Goal: Information Seeking & Learning: Learn about a topic

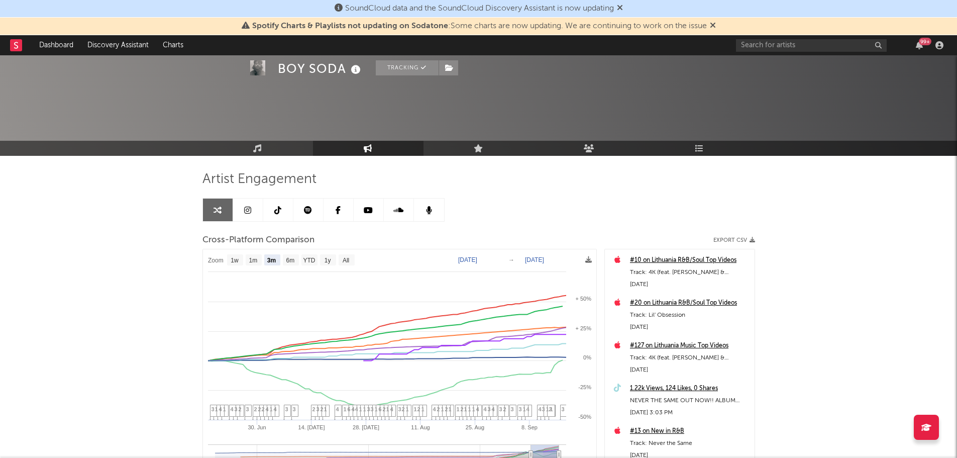
select select "3m"
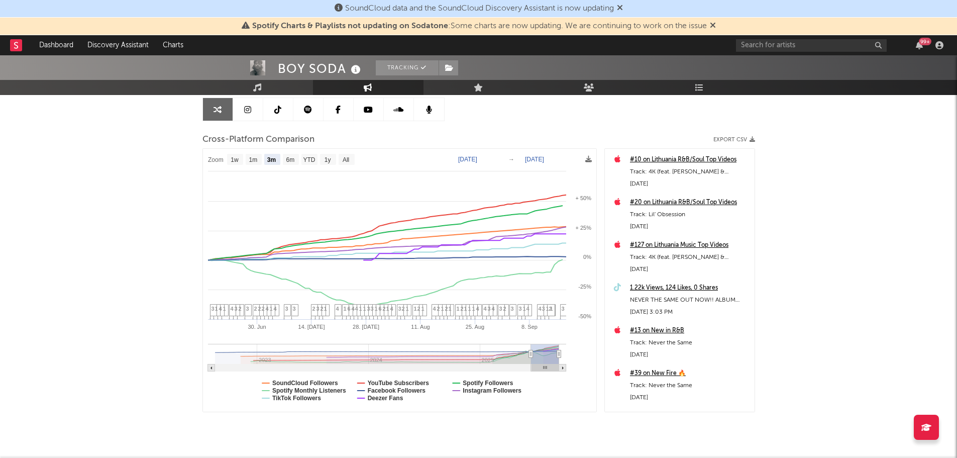
scroll to position [100, 0]
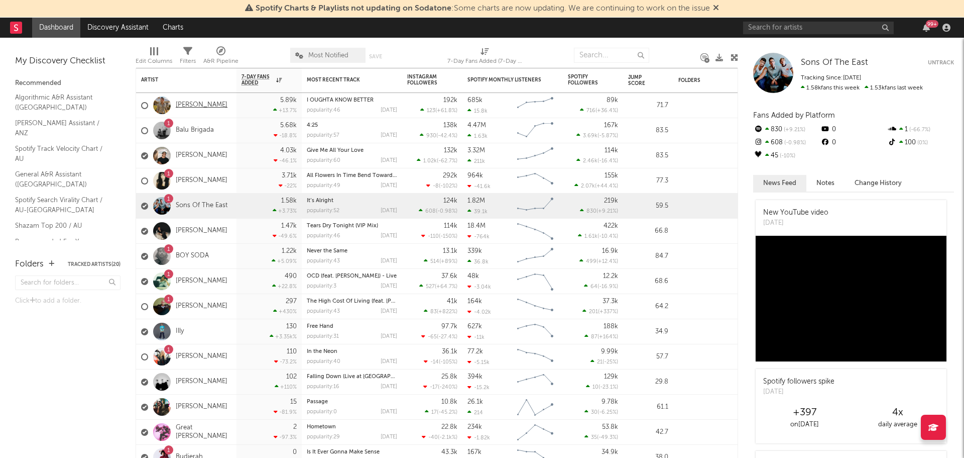
click at [200, 108] on link "[PERSON_NAME]" at bounding box center [202, 105] width 52 height 9
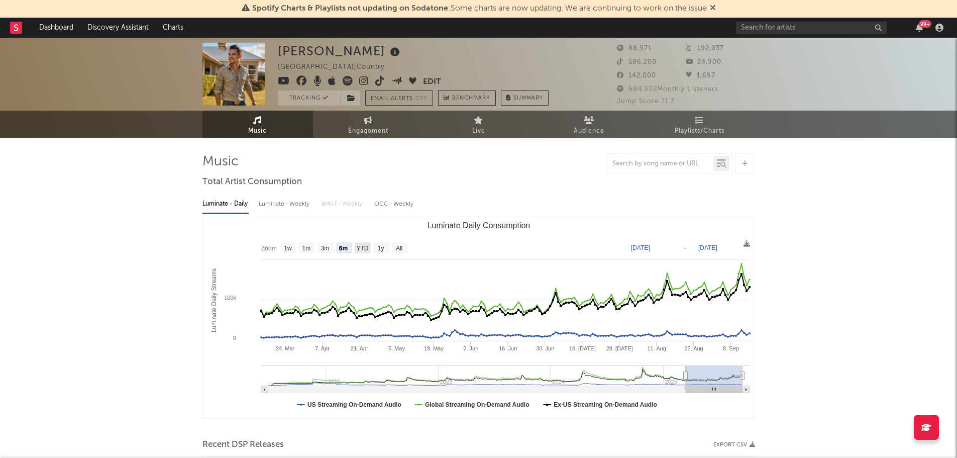
click at [365, 250] on text "YTD" at bounding box center [362, 248] width 12 height 7
select select "YTD"
type input "2025-01-01"
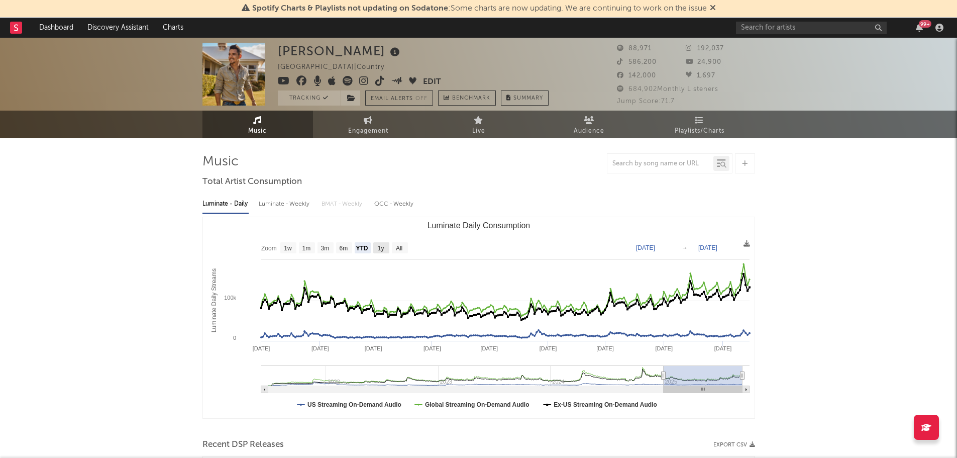
click at [378, 249] on text "1y" at bounding box center [380, 248] width 7 height 7
select select "1y"
type input "2024-09-15"
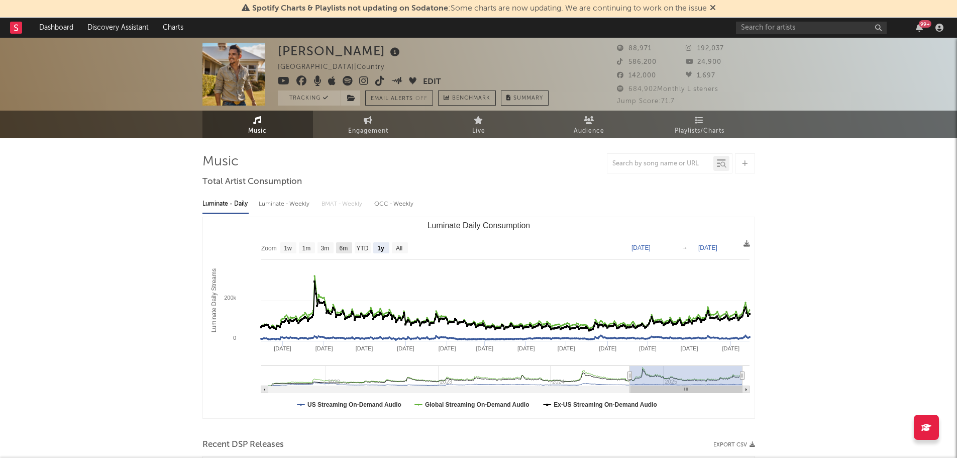
click at [349, 248] on rect "Luminate Daily Consumption" at bounding box center [344, 247] width 16 height 11
select select "6m"
type input "2025-03-15"
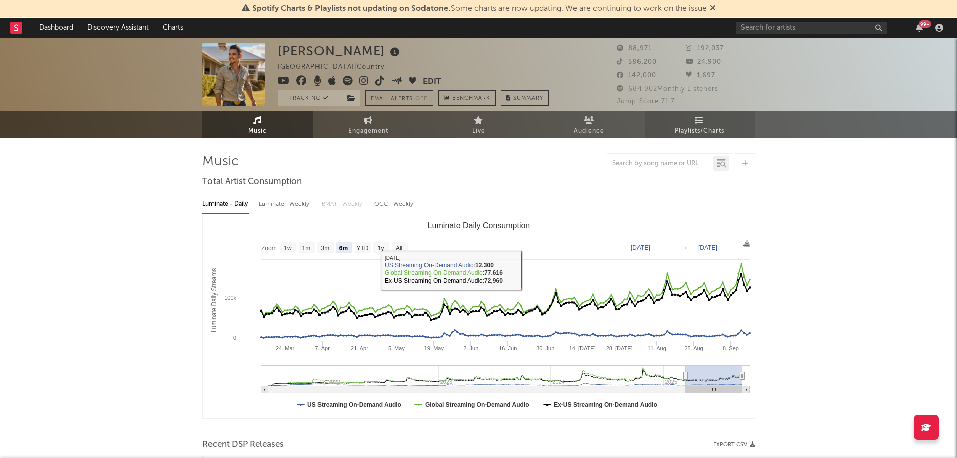
click at [711, 125] on span "Playlists/Charts" at bounding box center [699, 131] width 50 height 12
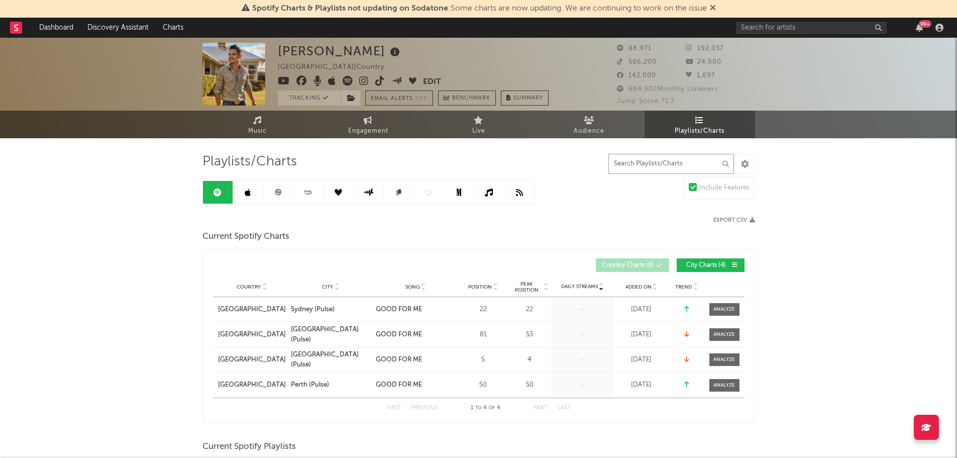
click at [654, 163] on input "text" at bounding box center [671, 164] width 126 height 20
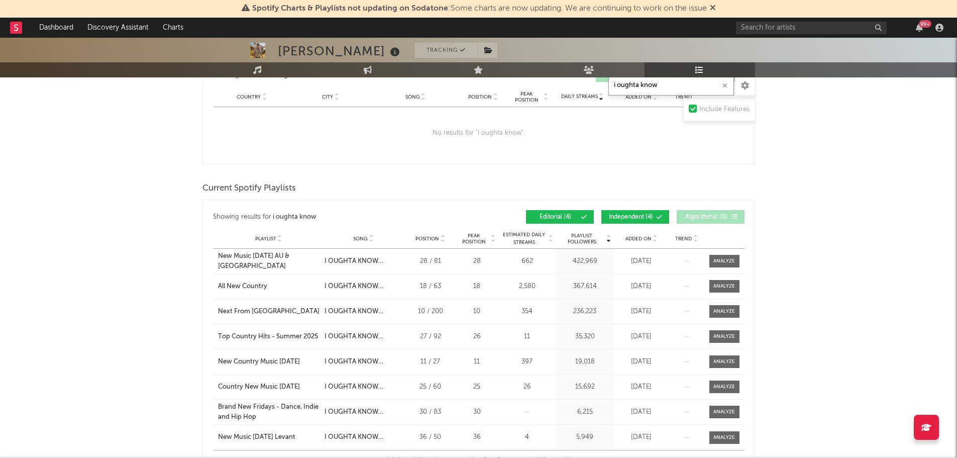
scroll to position [201, 0]
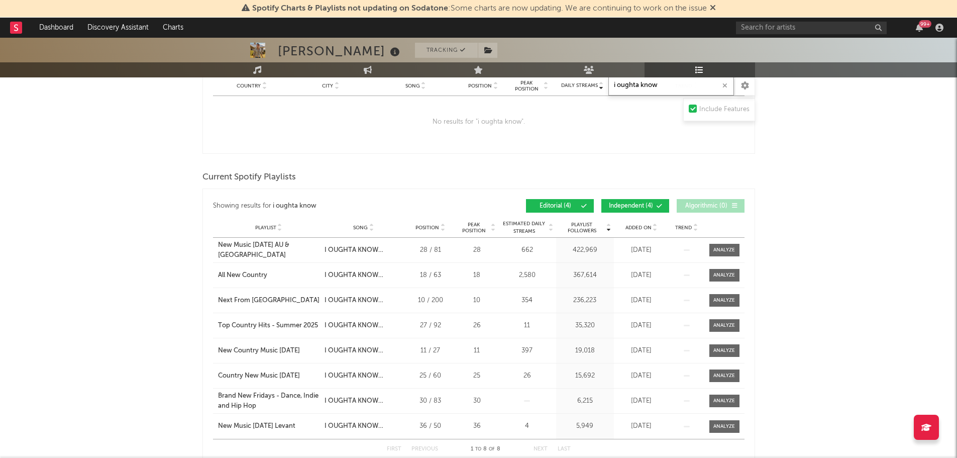
type input "i oughta know"
click at [645, 208] on span at bounding box center [645, 206] width 2 height 6
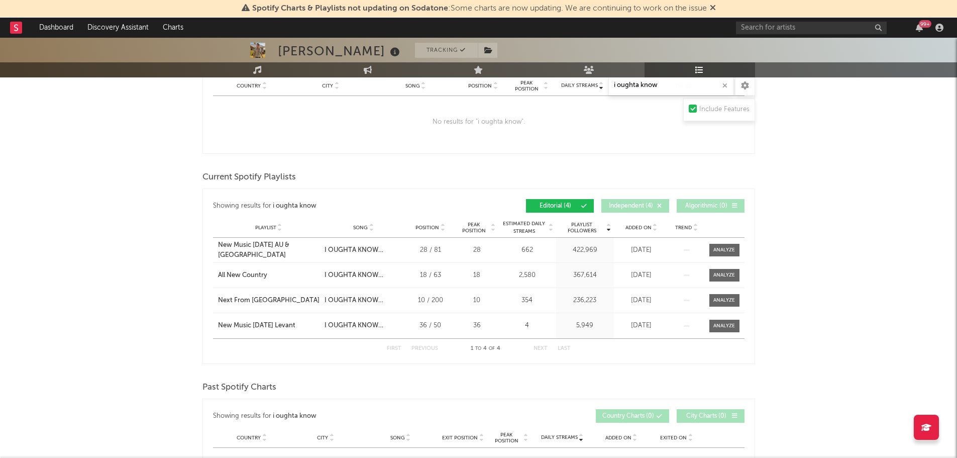
click at [645, 208] on span at bounding box center [645, 206] width 2 height 6
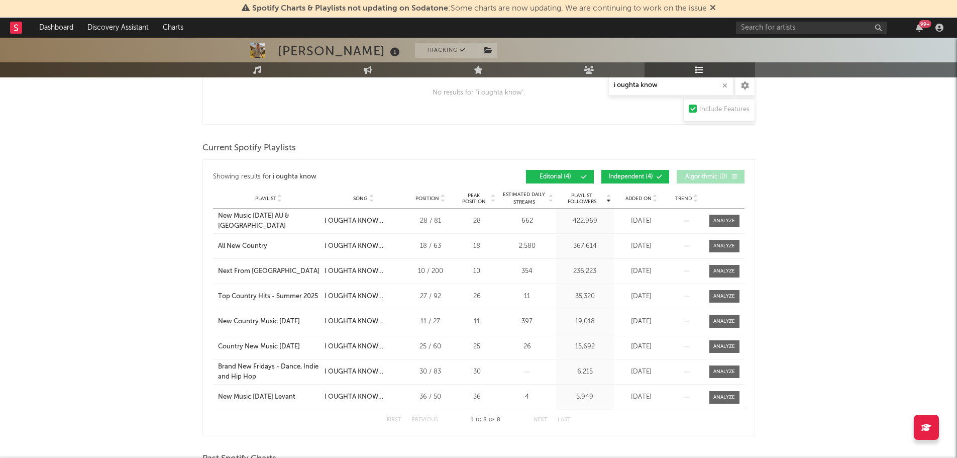
scroll to position [0, 0]
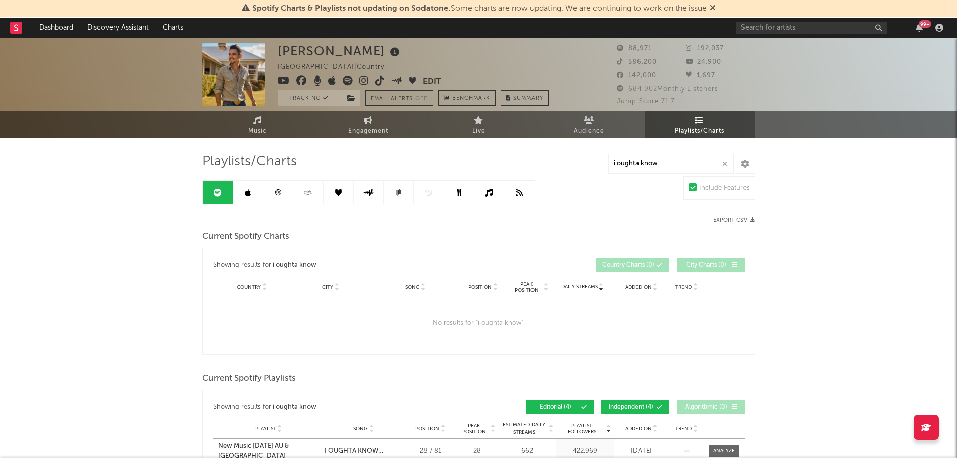
click at [244, 200] on link at bounding box center [248, 192] width 30 height 23
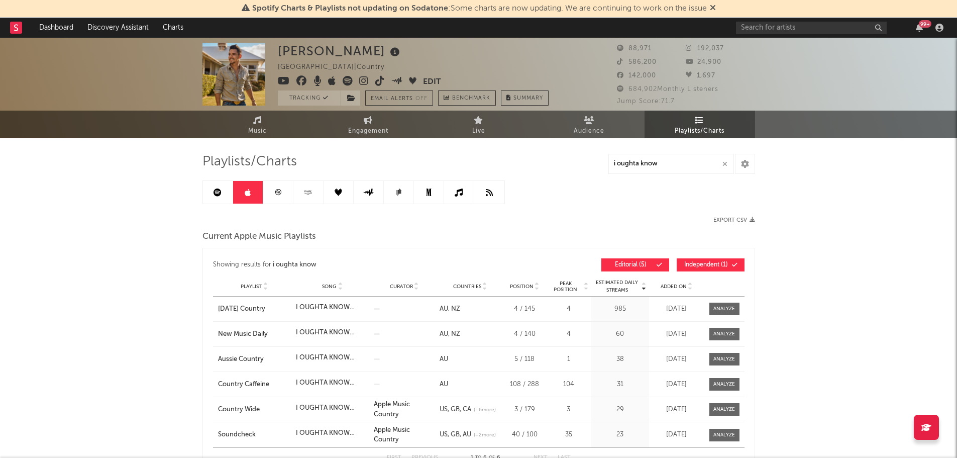
click at [281, 193] on icon at bounding box center [278, 192] width 8 height 8
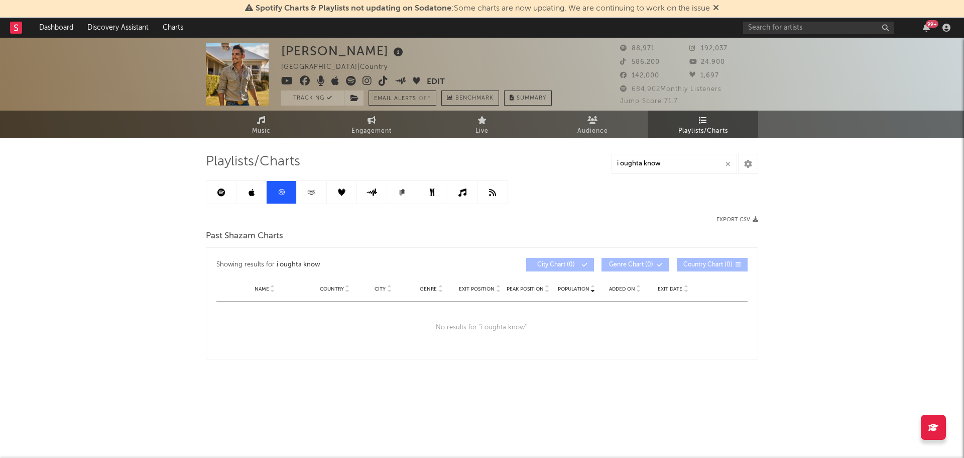
click at [305, 196] on link at bounding box center [312, 192] width 30 height 23
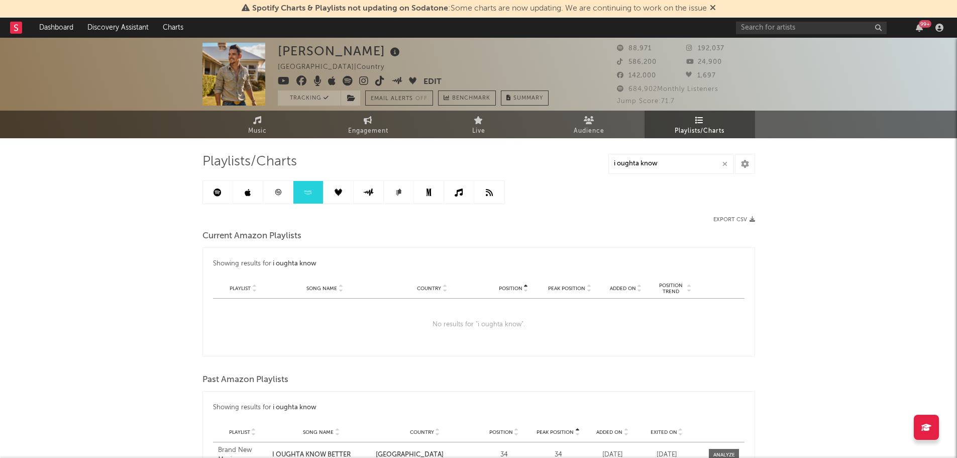
click at [333, 196] on link at bounding box center [338, 192] width 30 height 23
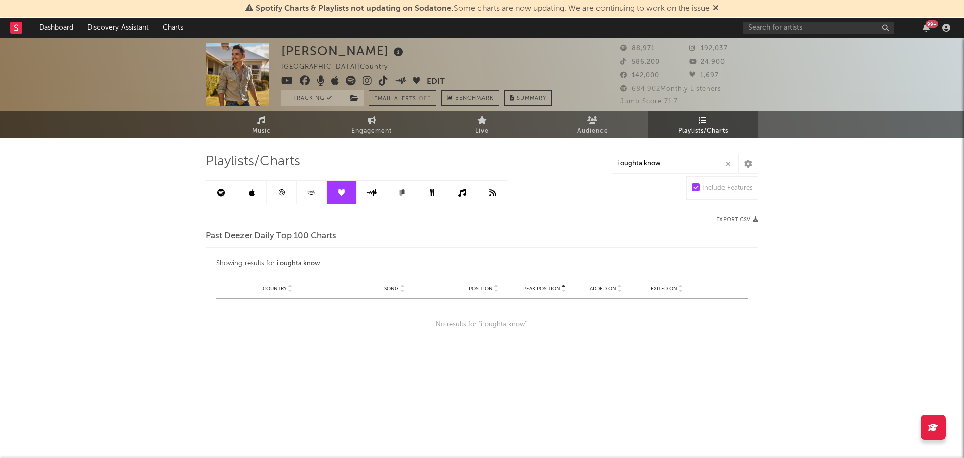
click at [374, 198] on link at bounding box center [372, 192] width 30 height 23
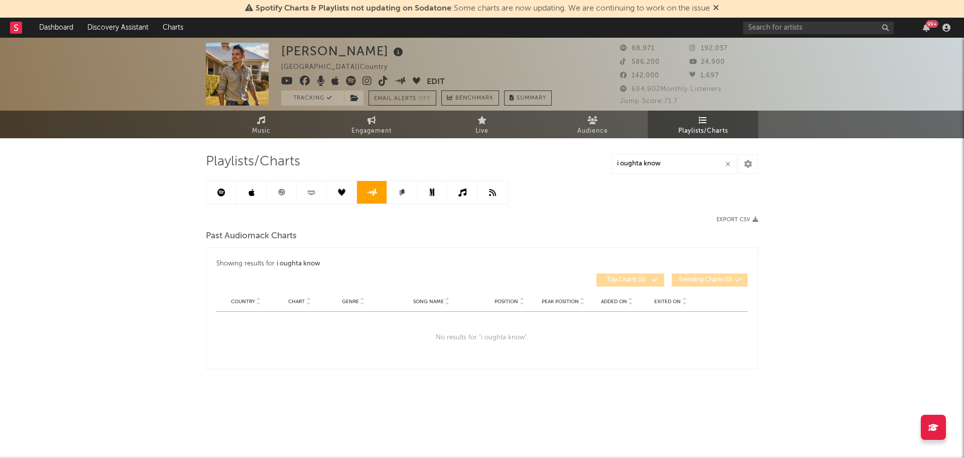
click at [398, 198] on link at bounding box center [402, 192] width 30 height 23
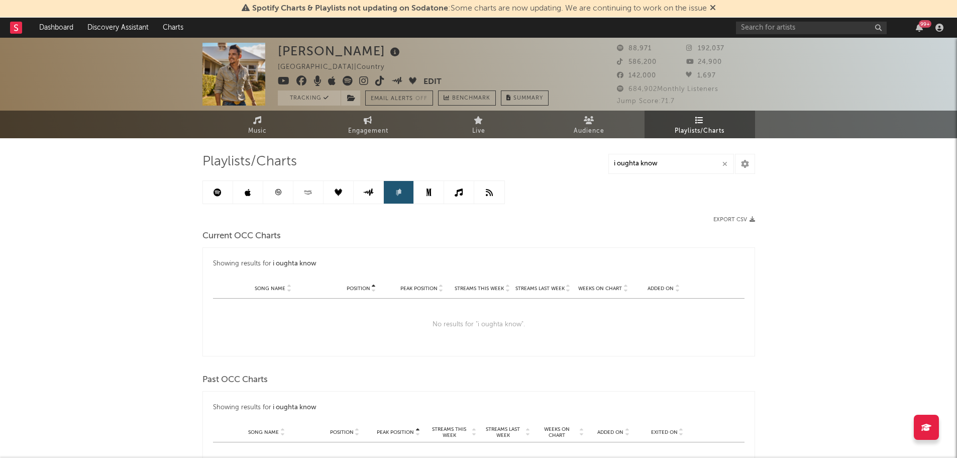
click at [438, 197] on link at bounding box center [429, 192] width 30 height 23
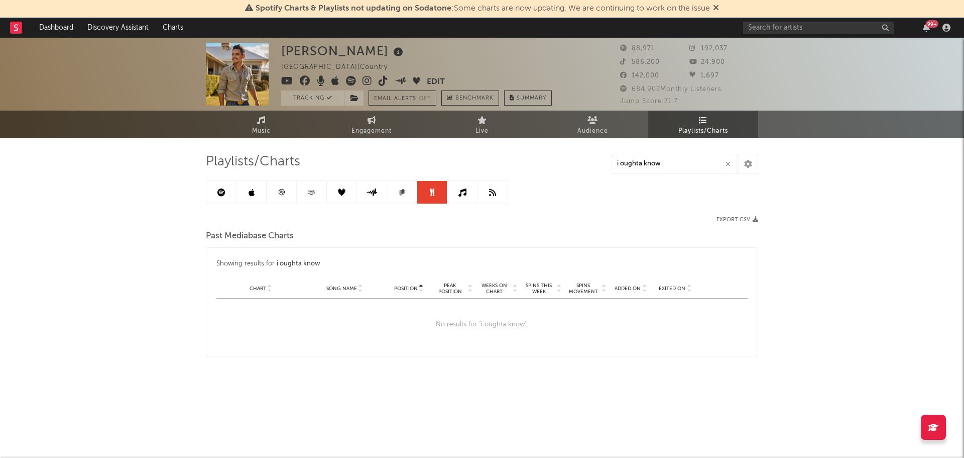
click at [453, 196] on link at bounding box center [462, 192] width 30 height 23
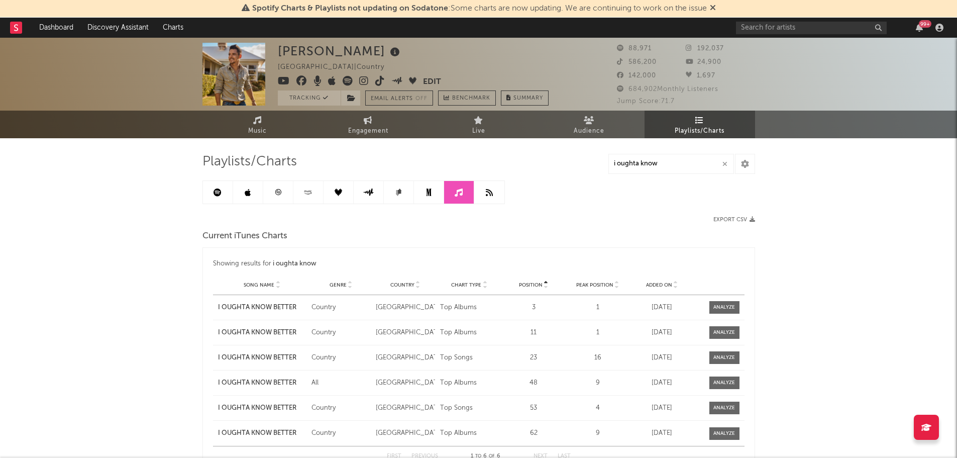
click at [473, 195] on link at bounding box center [459, 192] width 30 height 23
click at [484, 198] on link at bounding box center [489, 192] width 30 height 23
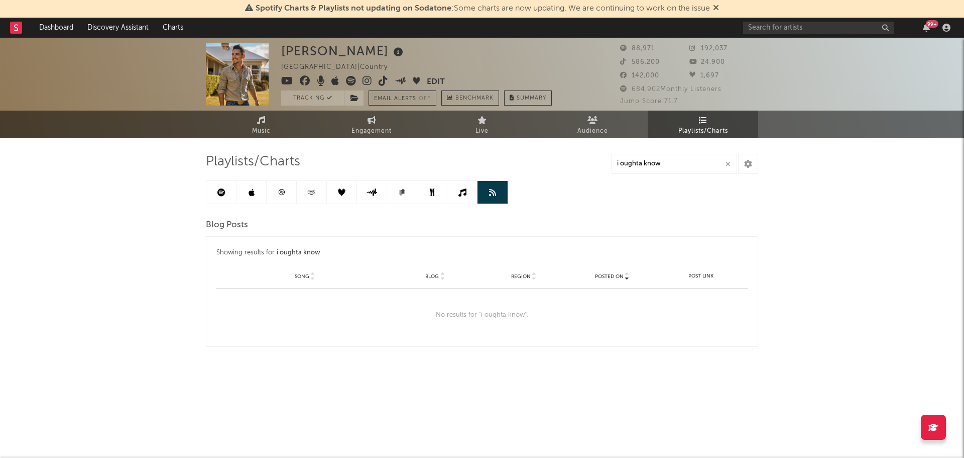
click at [221, 193] on icon at bounding box center [221, 192] width 8 height 8
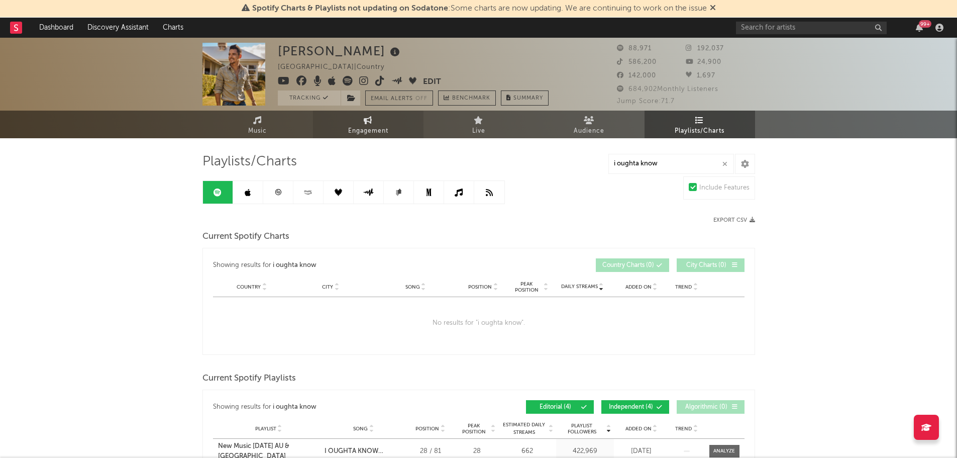
click at [354, 124] on link "Engagement" at bounding box center [368, 124] width 110 height 28
select select "1w"
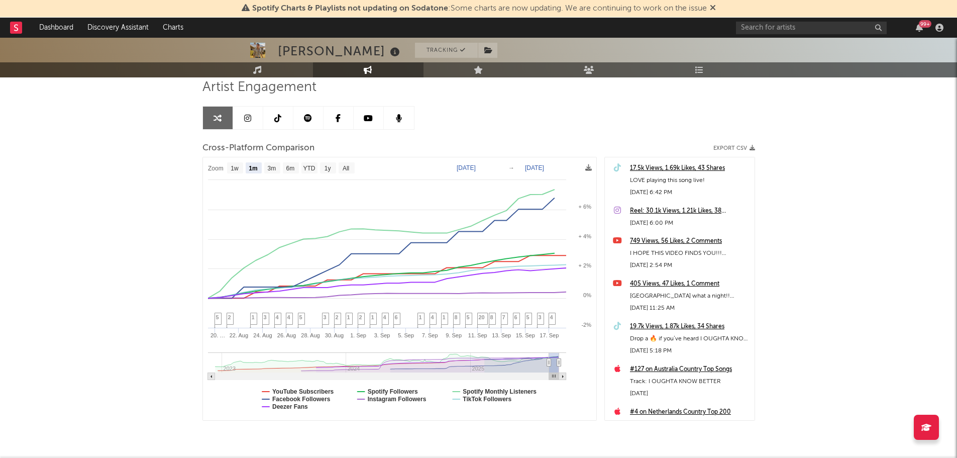
scroll to position [100, 0]
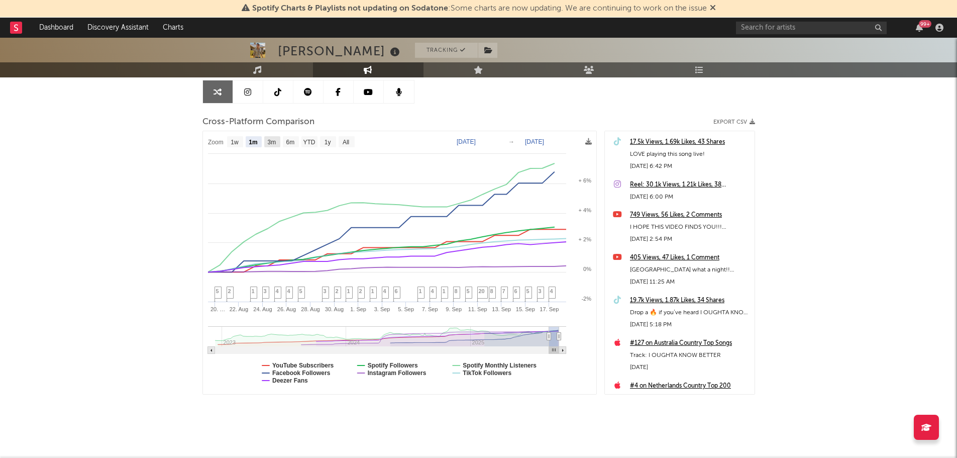
click at [272, 142] on text "3m" at bounding box center [271, 142] width 9 height 7
select select "3m"
type input "2025-06-18"
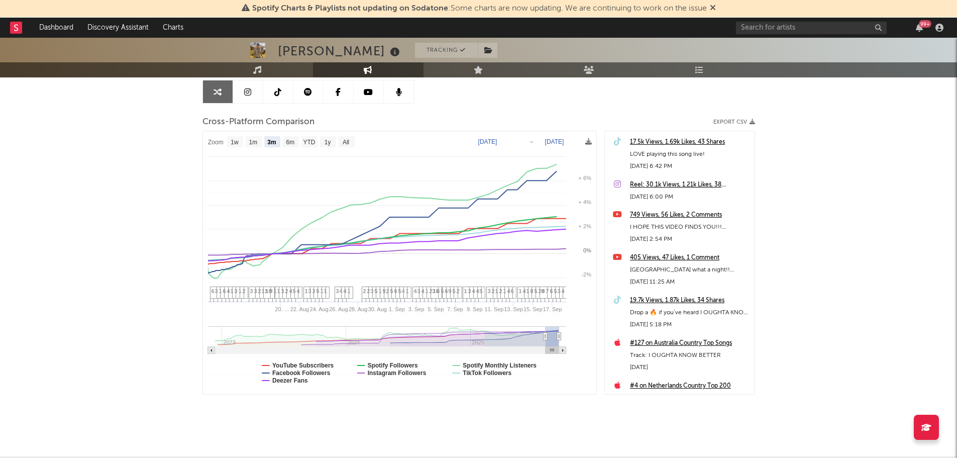
select select "3m"
